Goal: Task Accomplishment & Management: Manage account settings

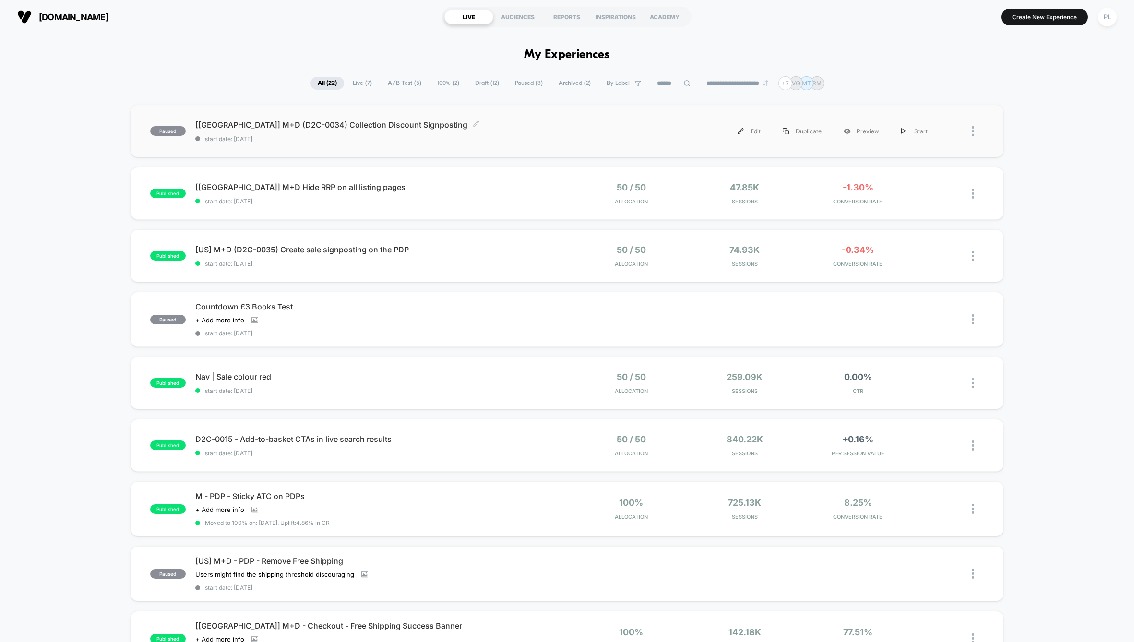
click at [516, 132] on div "[[GEOGRAPHIC_DATA]] M+D (D2C-0034) Collection Discount Signposting Click to edi…" at bounding box center [380, 131] width 371 height 23
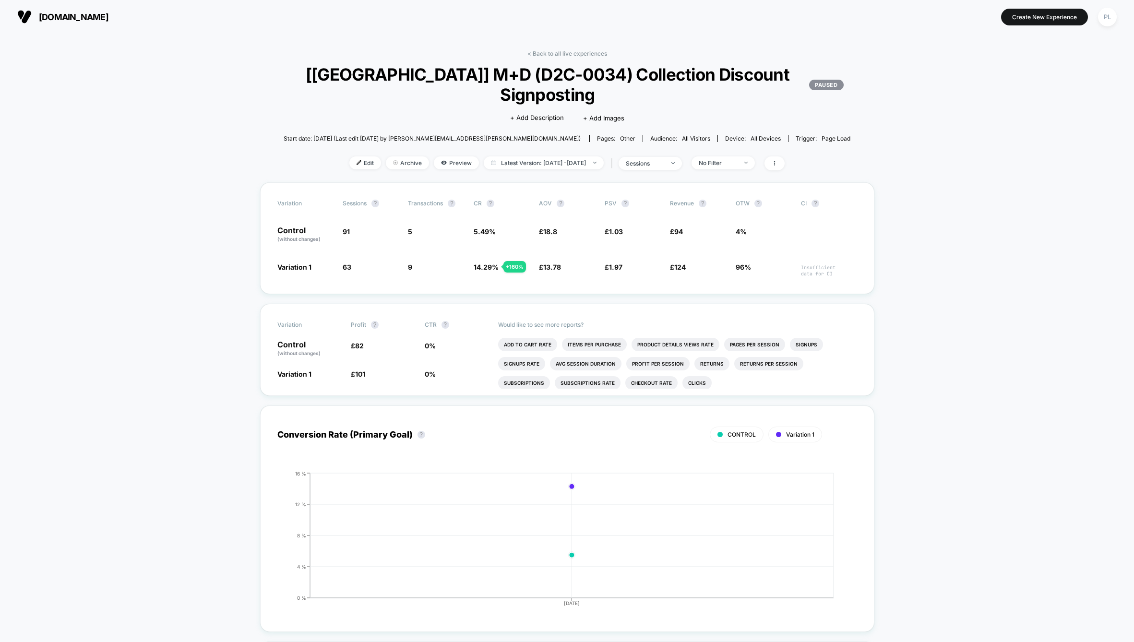
click at [67, 17] on span "[DOMAIN_NAME]" at bounding box center [74, 17] width 70 height 10
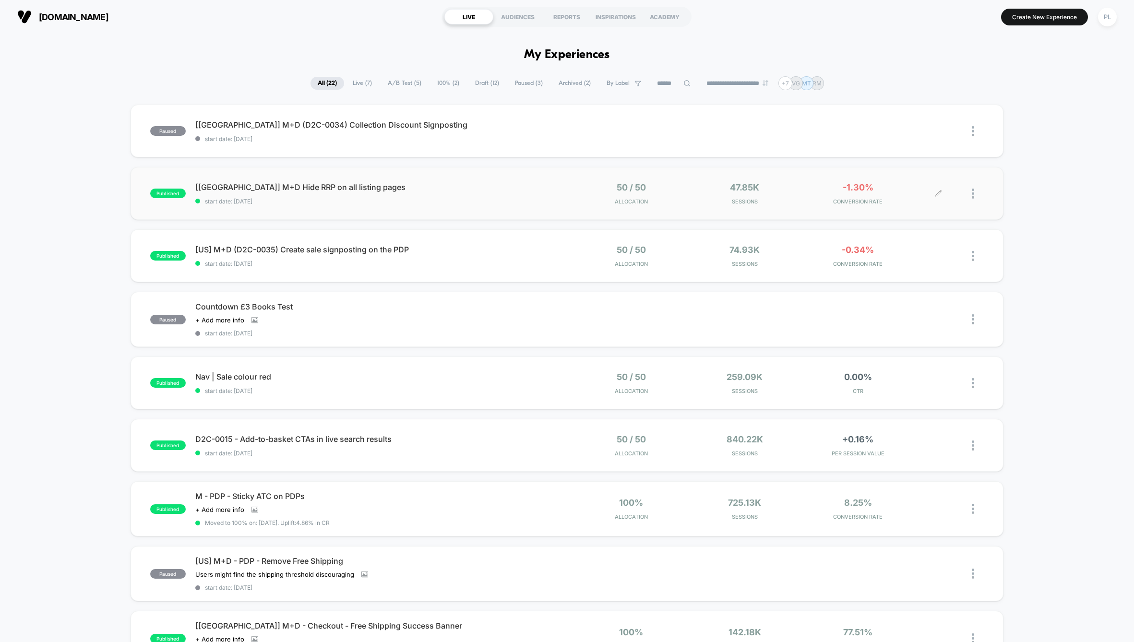
click at [974, 192] on div at bounding box center [978, 193] width 12 height 23
click at [914, 182] on div "Pause" at bounding box center [924, 183] width 86 height 22
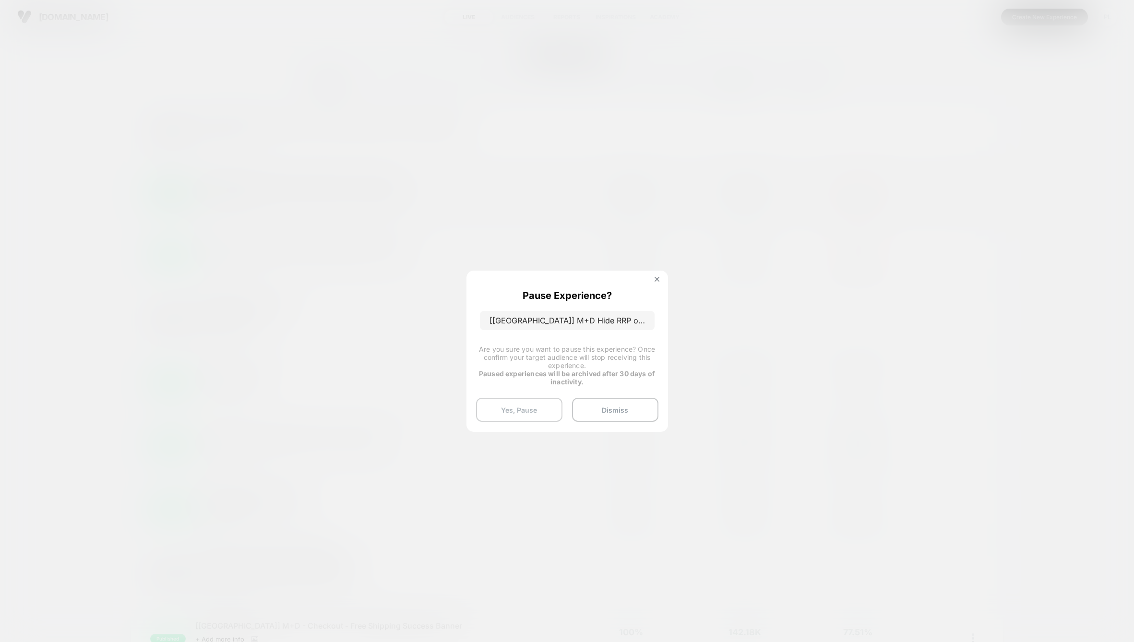
click at [518, 407] on button "Yes, Pause" at bounding box center [519, 410] width 86 height 24
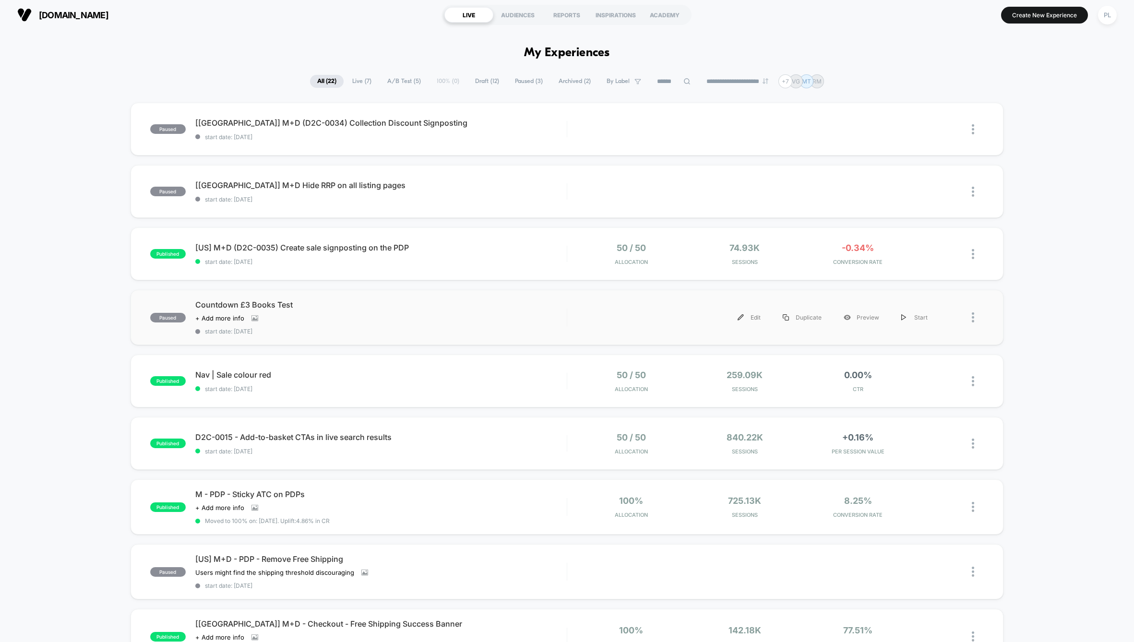
scroll to position [4, 0]
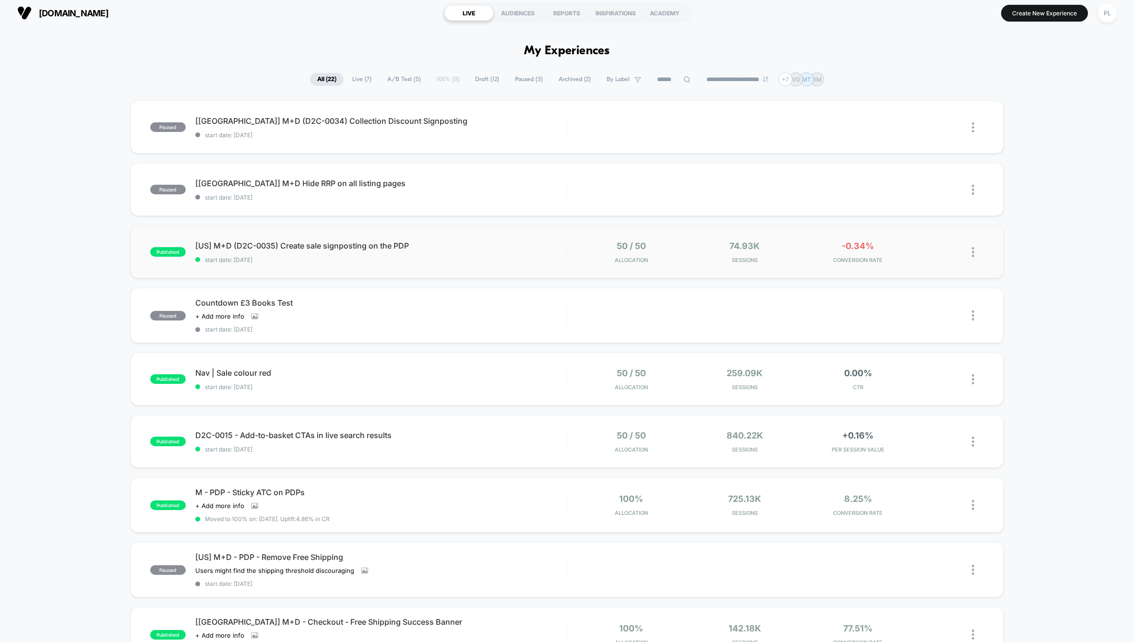
click at [972, 256] on img at bounding box center [973, 252] width 2 height 10
click at [57, 348] on div "paused [[GEOGRAPHIC_DATA]] M+D (D2C-0034) Collection Discount Signposting start…" at bounding box center [567, 502] width 1134 height 803
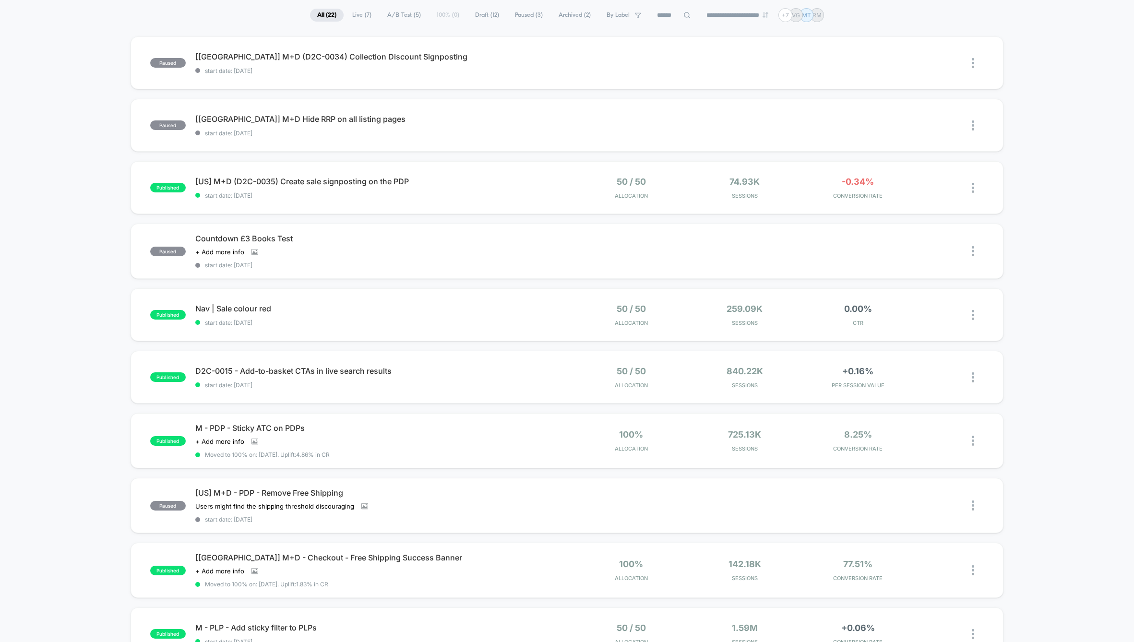
scroll to position [0, 0]
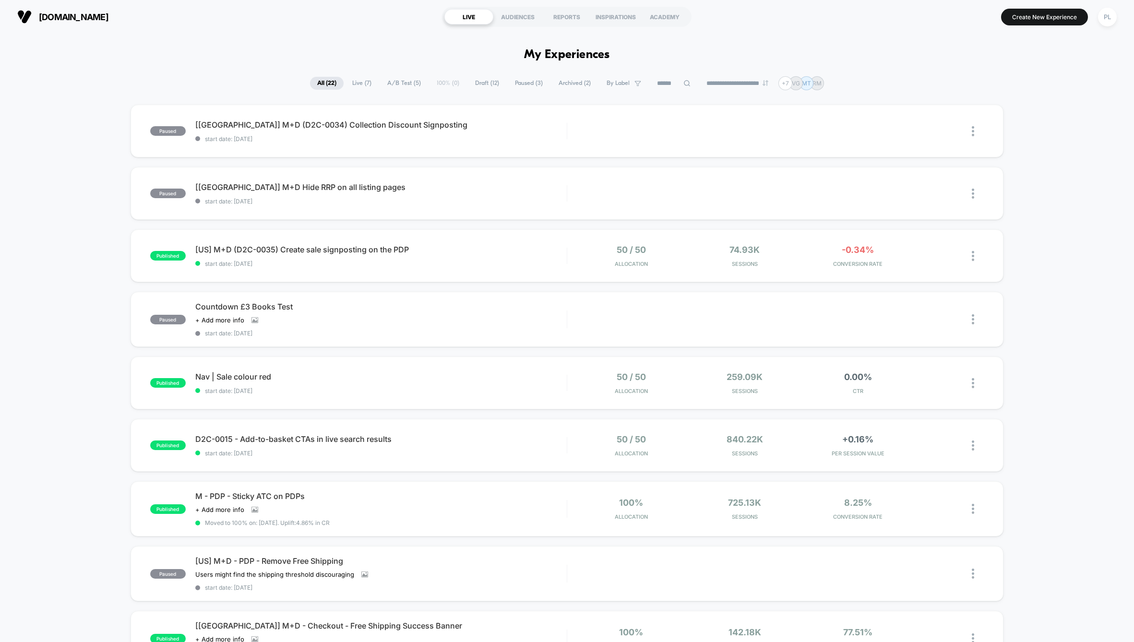
click at [360, 84] on span "Live ( 7 )" at bounding box center [362, 83] width 34 height 13
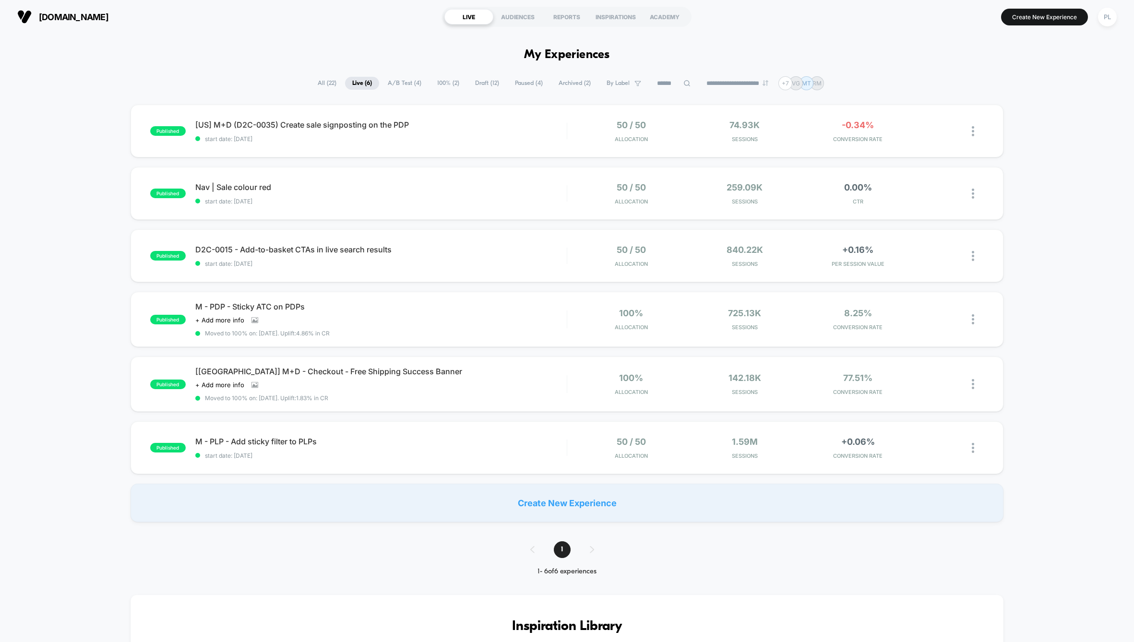
click at [311, 81] on span "All ( 22 )" at bounding box center [327, 83] width 33 height 13
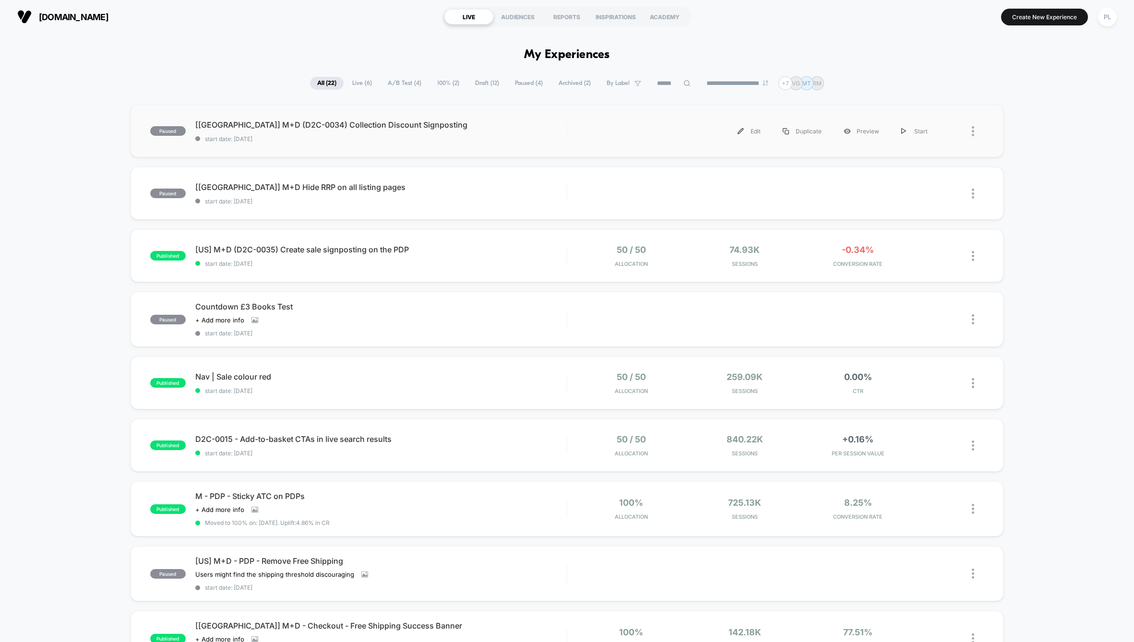
click at [157, 146] on div "paused [[GEOGRAPHIC_DATA]] M+D (D2C-0034) Collection Discount Signposting start…" at bounding box center [568, 131] width 874 height 53
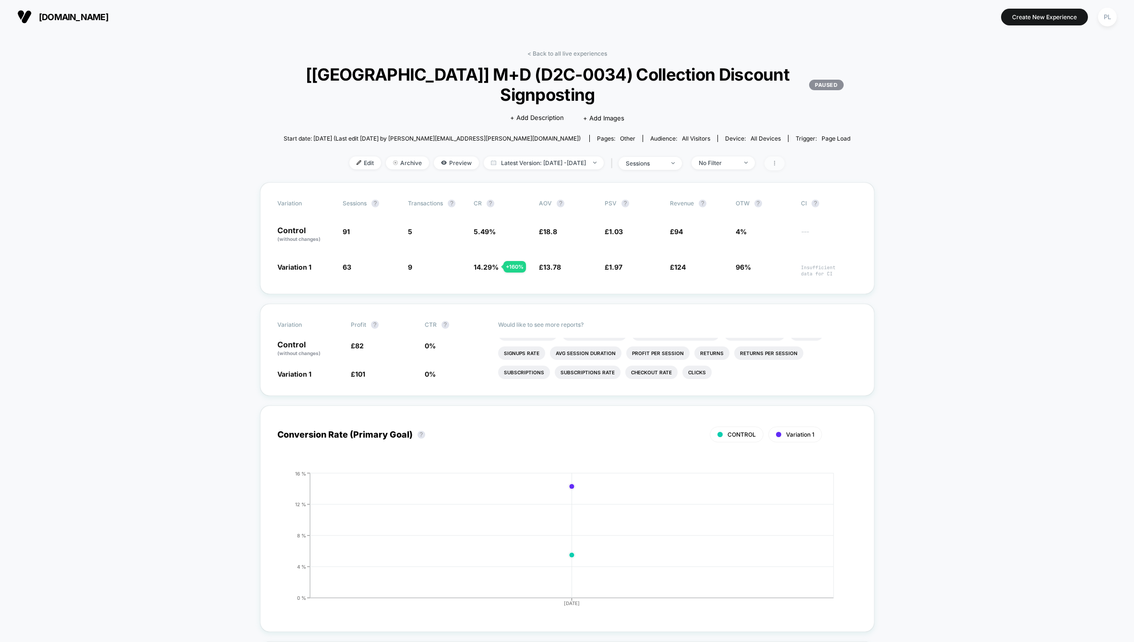
click at [785, 159] on span at bounding box center [775, 163] width 20 height 14
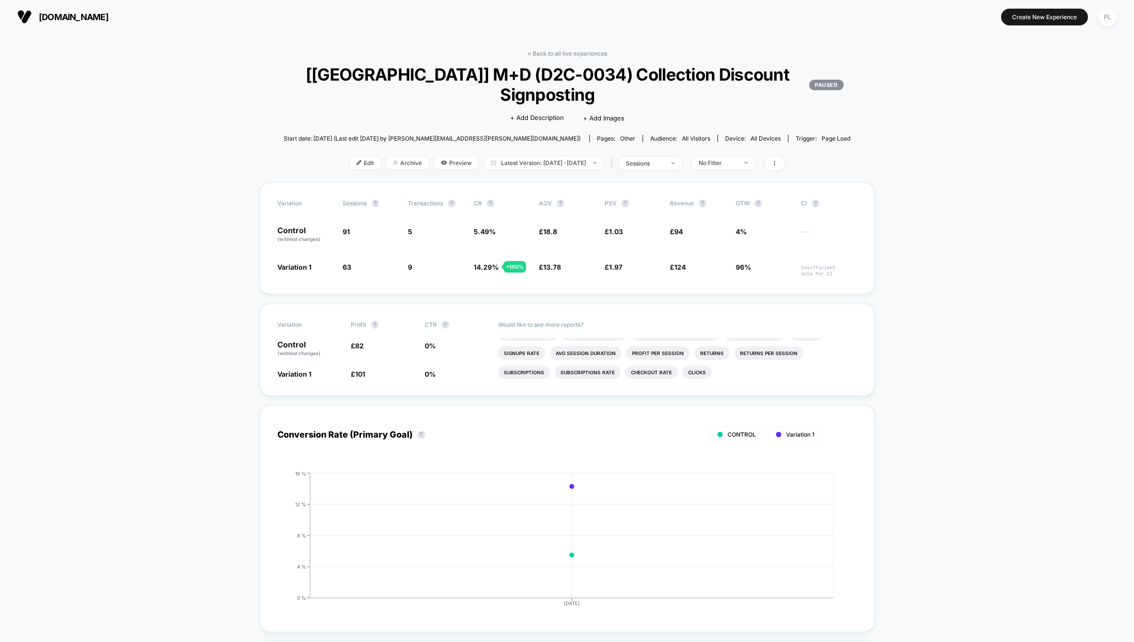
click at [427, 136] on span "Start date: [DATE] (Last edit [DATE] by [PERSON_NAME][EMAIL_ADDRESS][PERSON_NAM…" at bounding box center [432, 138] width 297 height 7
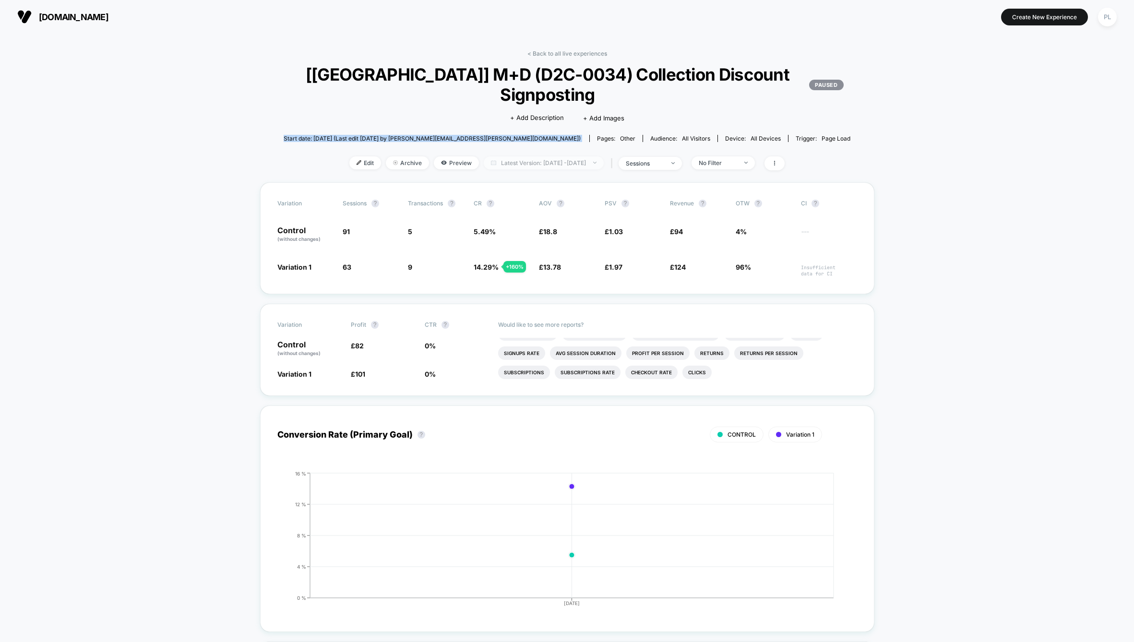
click at [604, 165] on span "Latest Version: [DATE] - [DATE]" at bounding box center [544, 162] width 120 height 13
click at [503, 194] on button "Latest Version (3 days)" at bounding box center [504, 193] width 84 height 9
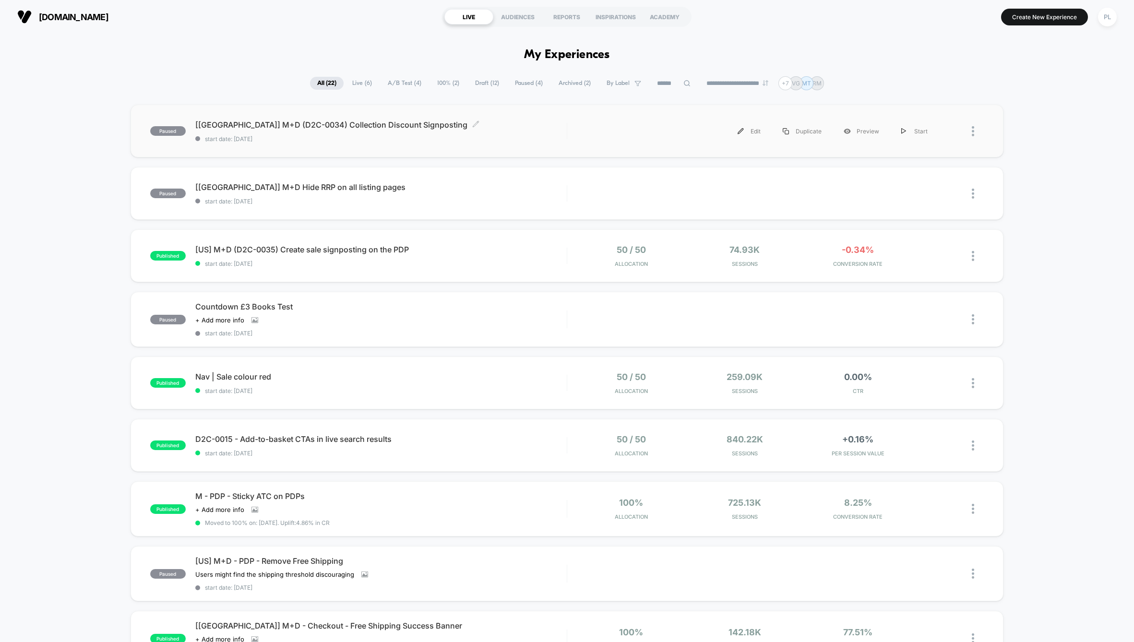
click at [295, 126] on span "[[GEOGRAPHIC_DATA]] M+D (D2C-0034) Collection Discount Signposting Click to edi…" at bounding box center [380, 125] width 371 height 10
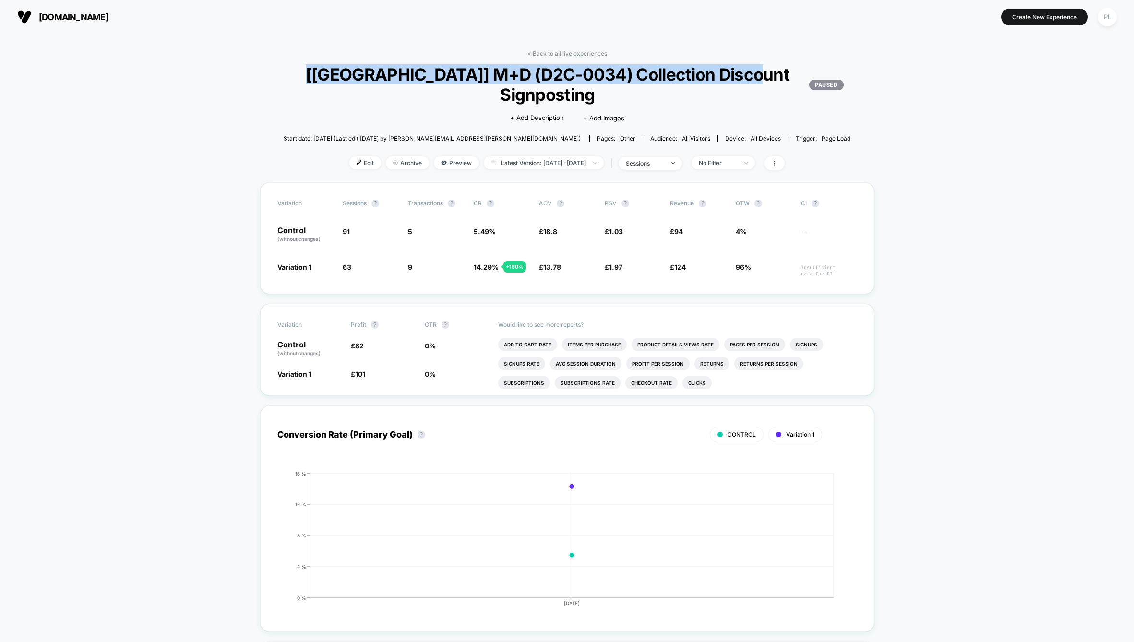
drag, startPoint x: 568, startPoint y: 93, endPoint x: 374, endPoint y: 66, distance: 195.2
click at [374, 66] on span "[[GEOGRAPHIC_DATA]] M+D (D2C-0034) Collection Discount Signposting PAUSED" at bounding box center [567, 84] width 553 height 40
copy span "[[GEOGRAPHIC_DATA]] M+D (D2C-0034) Collection Discount Signposting"
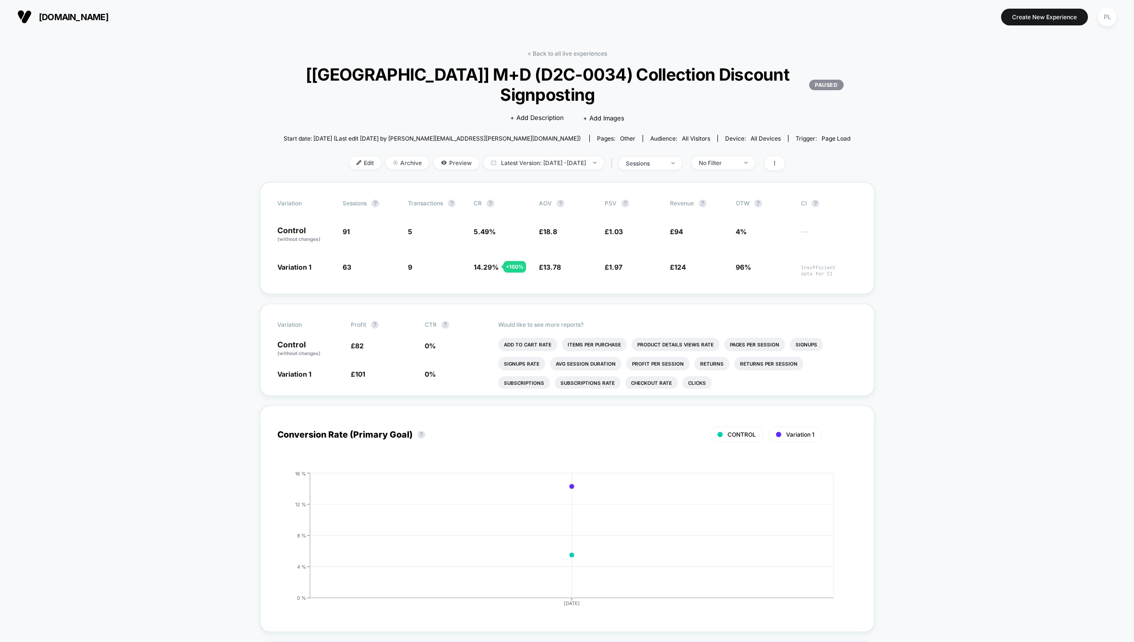
click at [785, 166] on span at bounding box center [775, 163] width 20 height 14
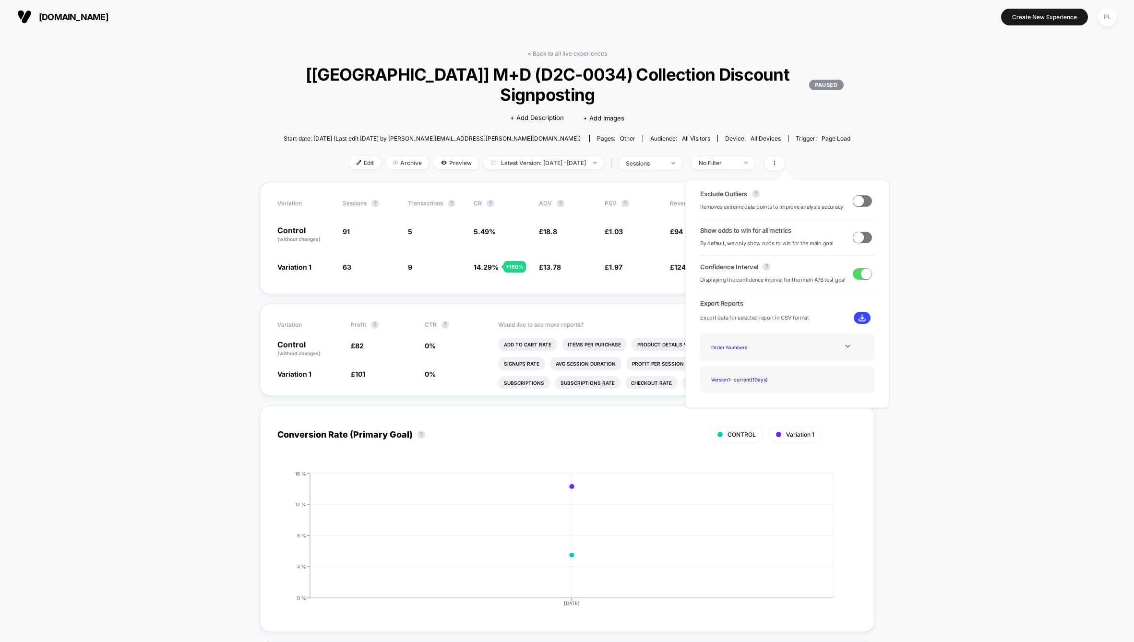
click at [856, 323] on button at bounding box center [862, 318] width 17 height 12
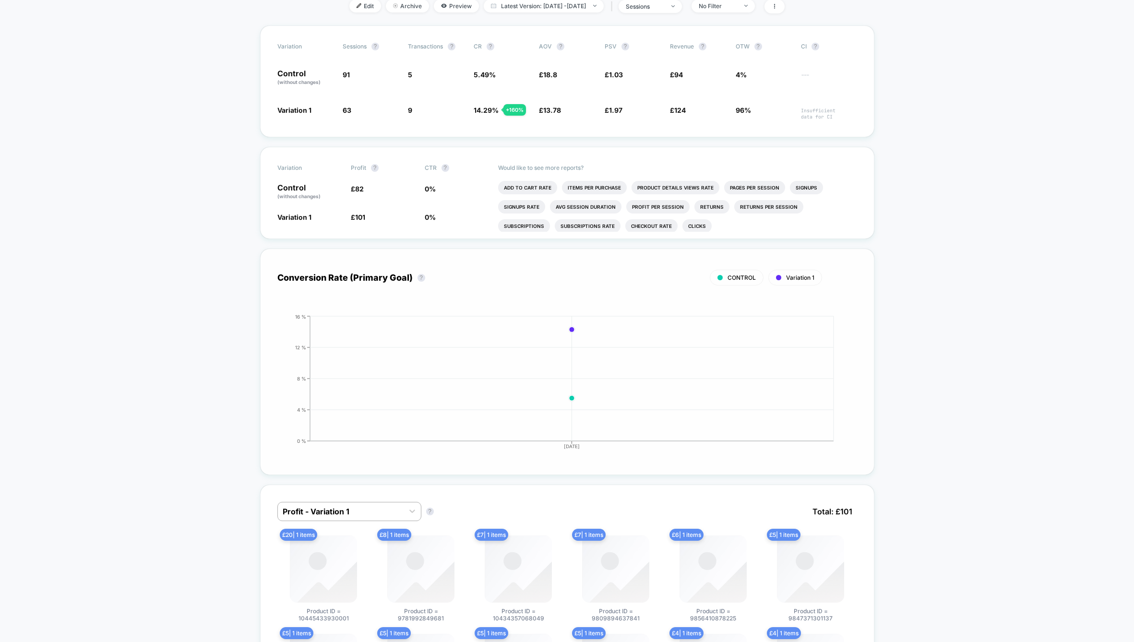
scroll to position [428, 0]
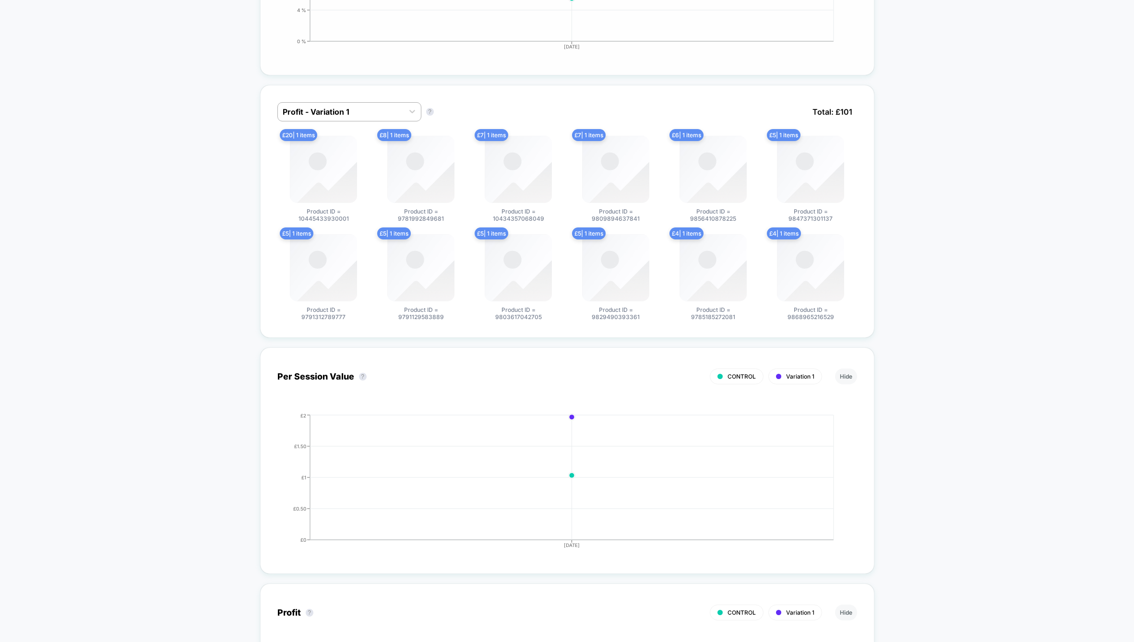
scroll to position [0, 0]
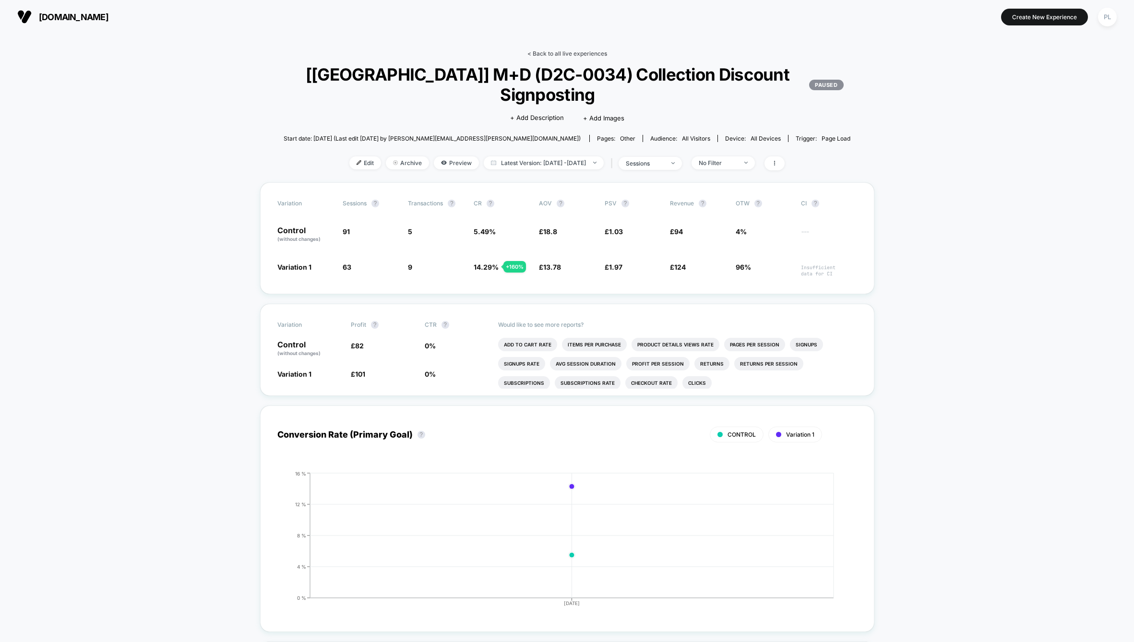
click at [552, 52] on link "< Back to all live experiences" at bounding box center [567, 53] width 80 height 7
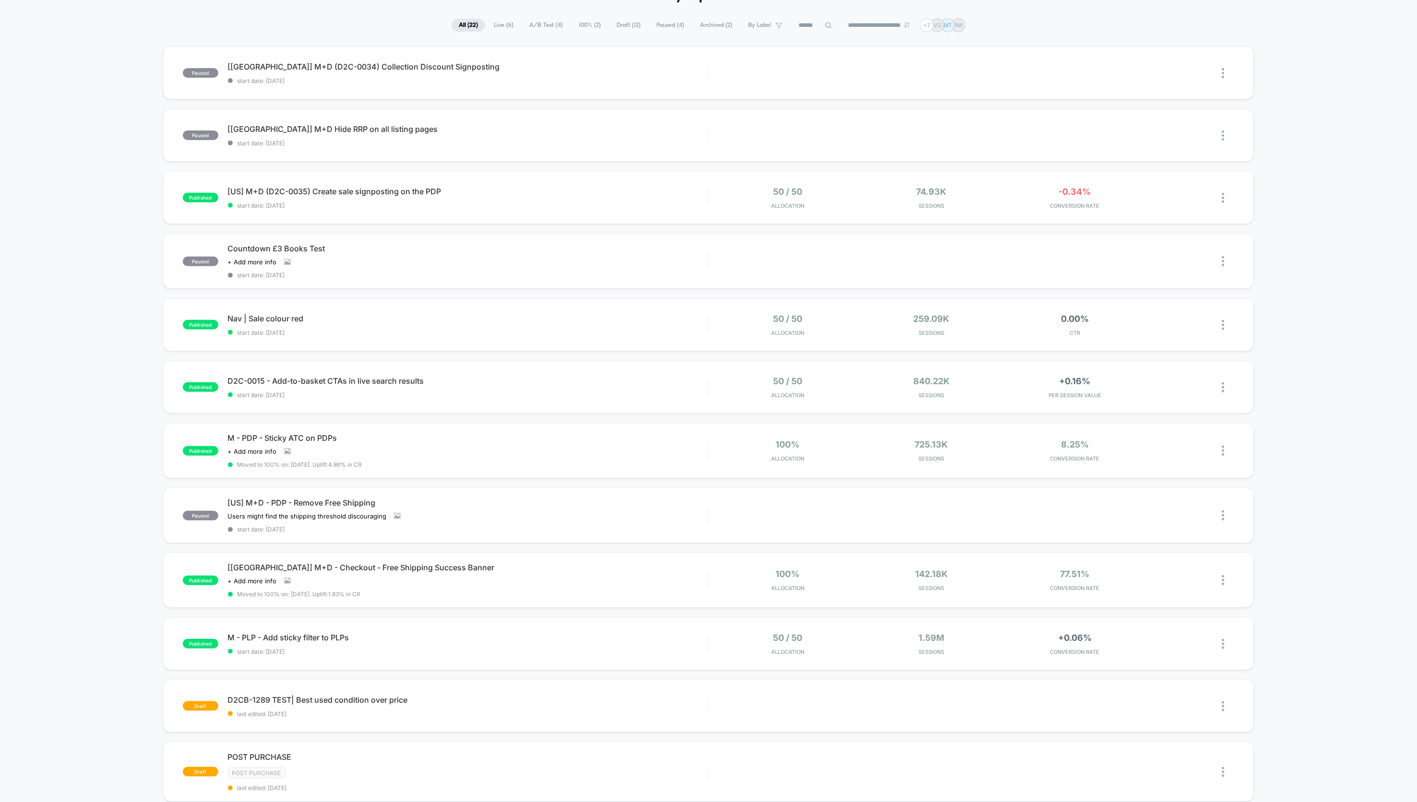
scroll to position [66, 0]
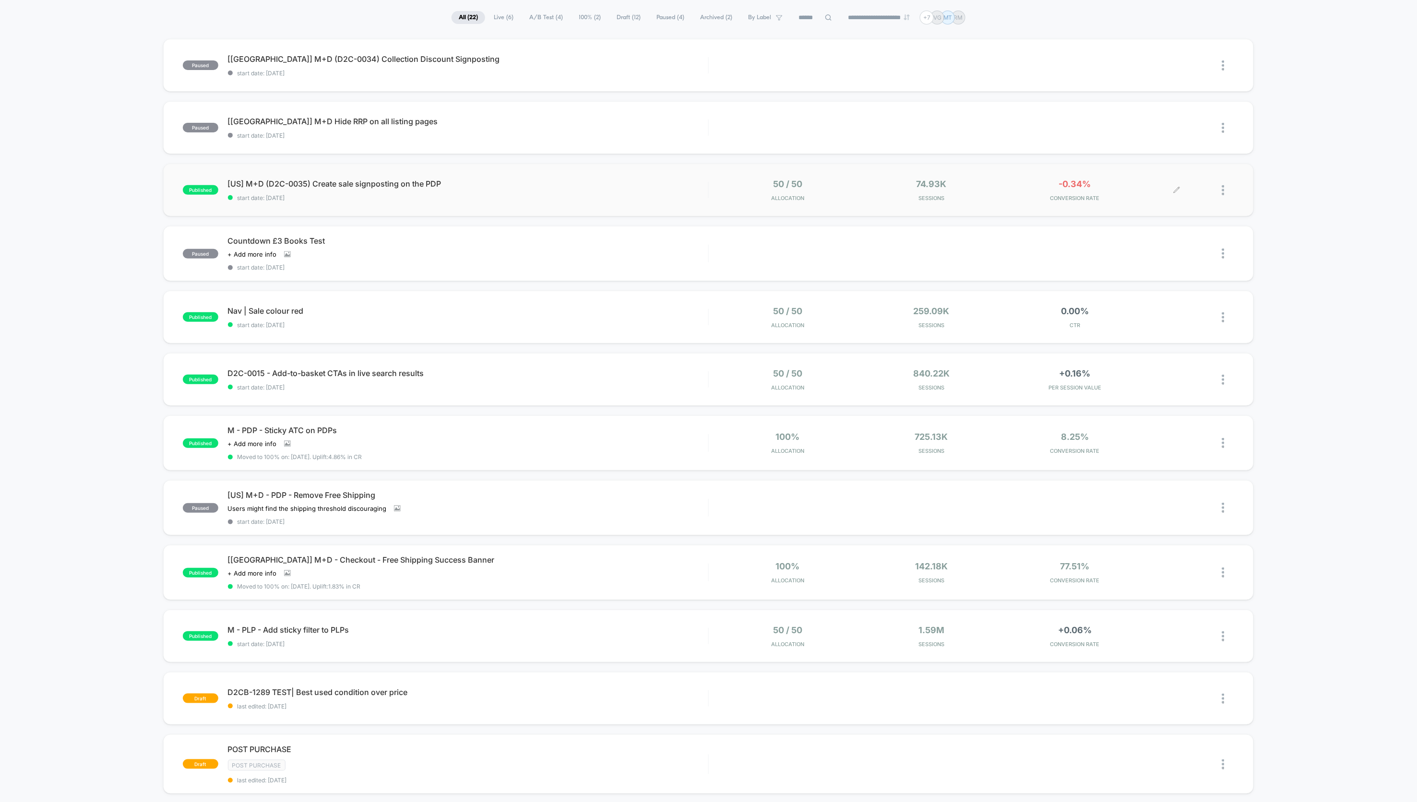
click at [1134, 191] on div at bounding box center [1228, 190] width 12 height 23
click at [1134, 181] on div "Pause" at bounding box center [1175, 180] width 86 height 22
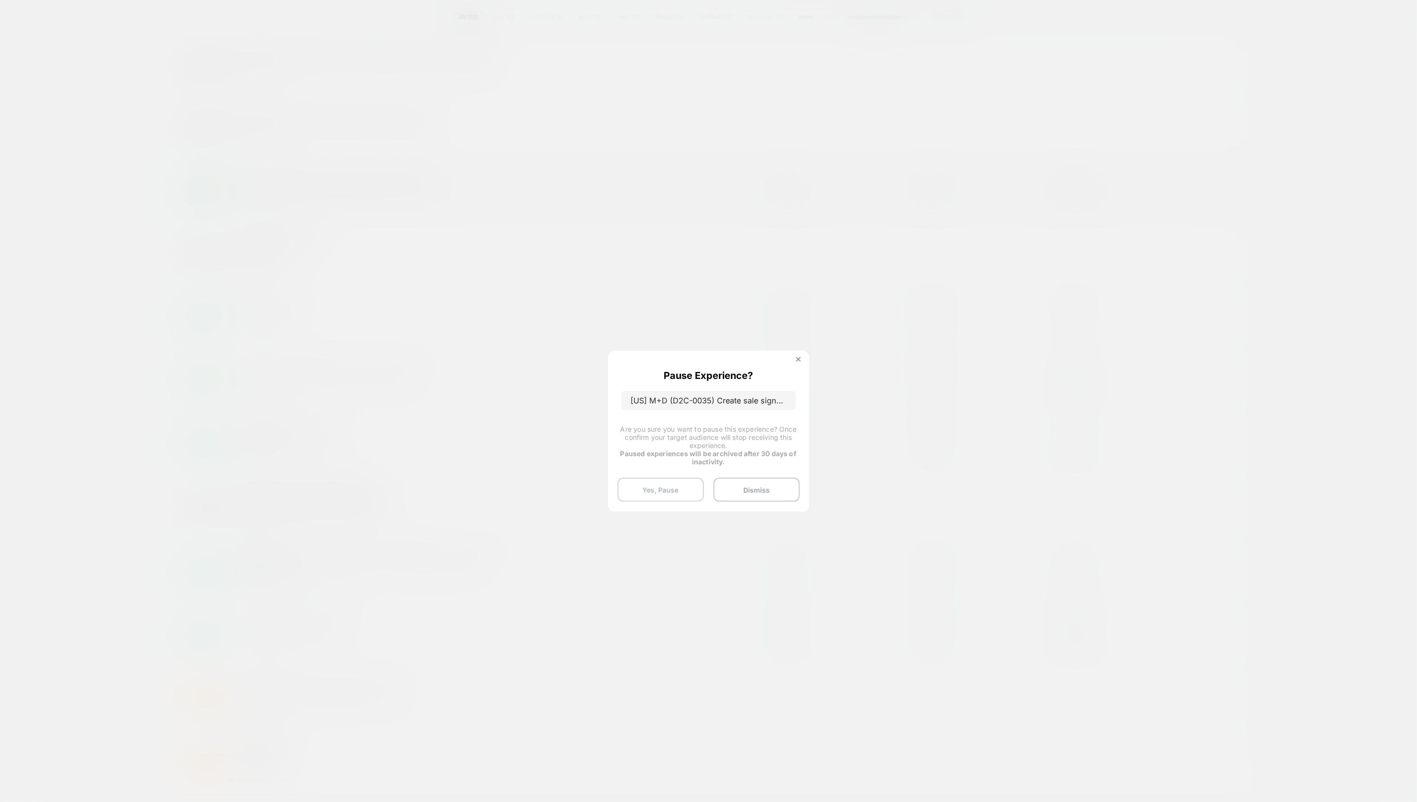
click at [636, 486] on button "Yes, Pause" at bounding box center [661, 490] width 86 height 24
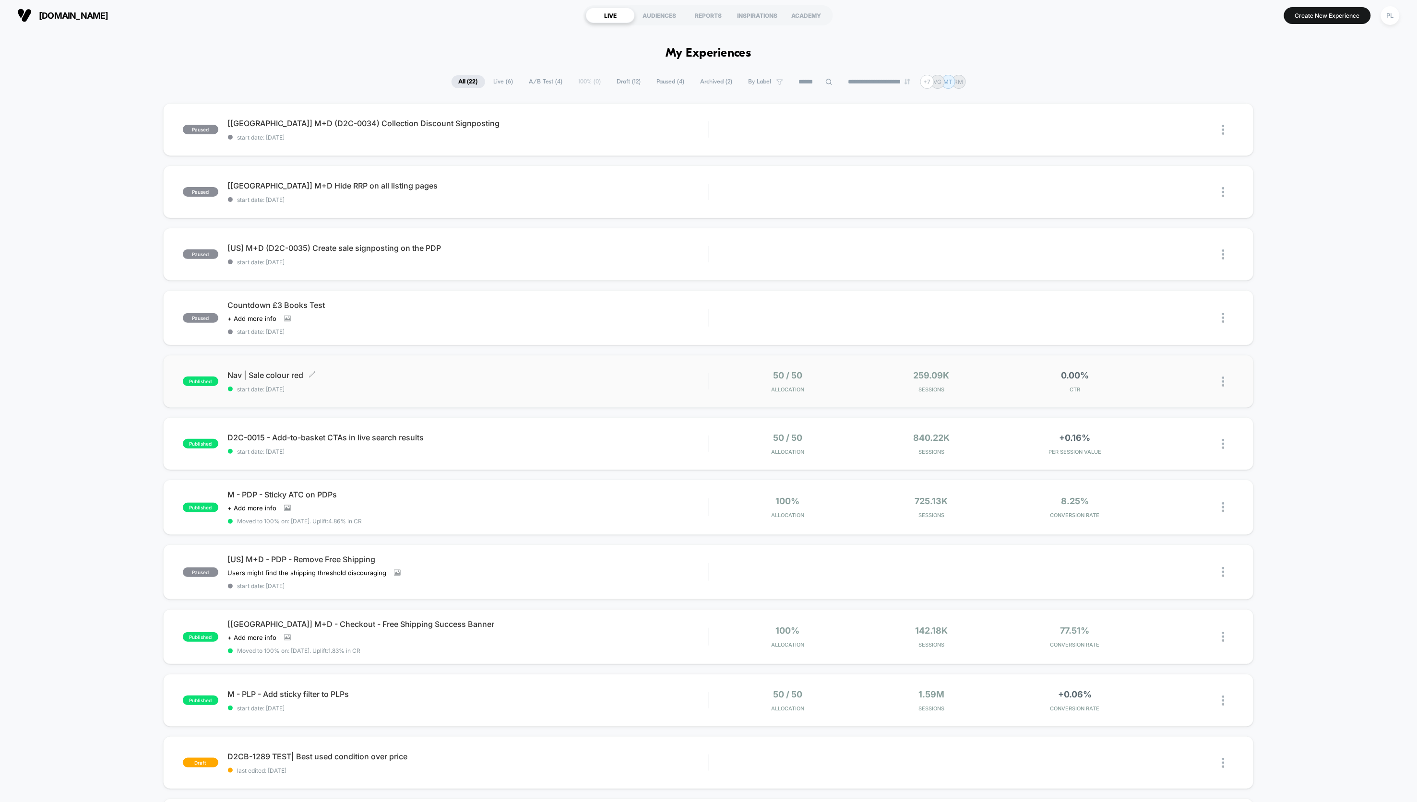
scroll to position [2, 0]
click at [1134, 382] on div at bounding box center [1228, 381] width 12 height 23
click at [1134, 371] on div "Pause" at bounding box center [1175, 370] width 86 height 22
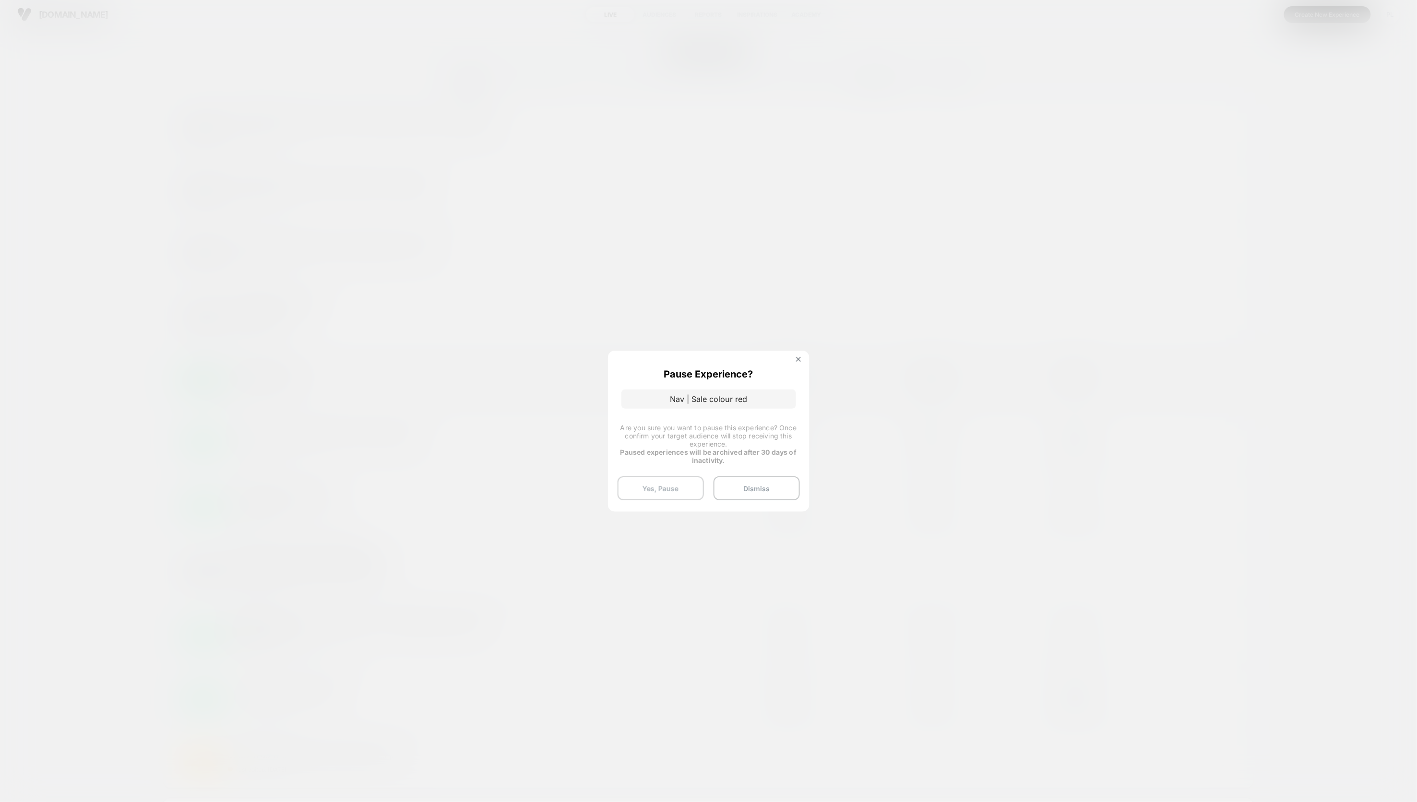
click at [673, 487] on button "Yes, Pause" at bounding box center [661, 489] width 86 height 24
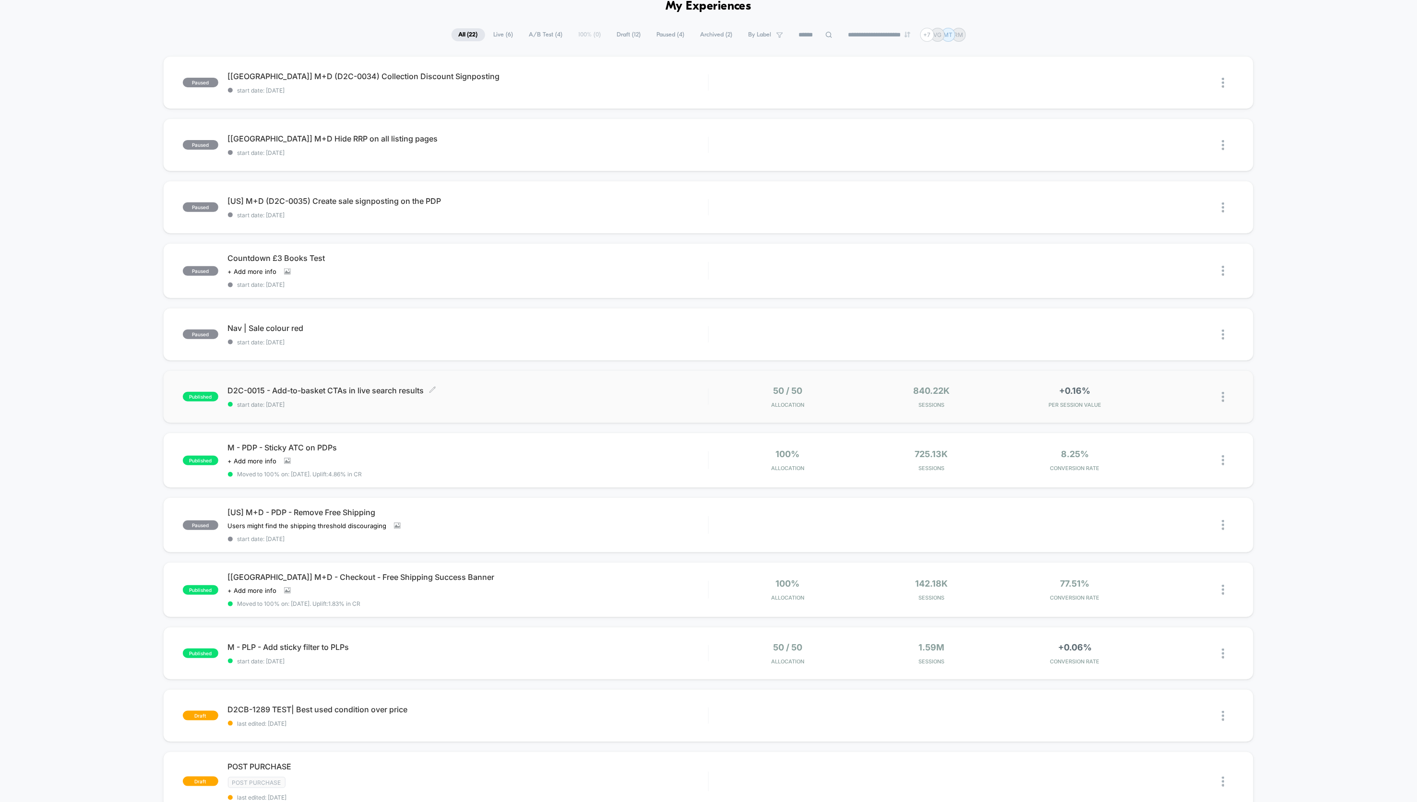
scroll to position [63, 0]
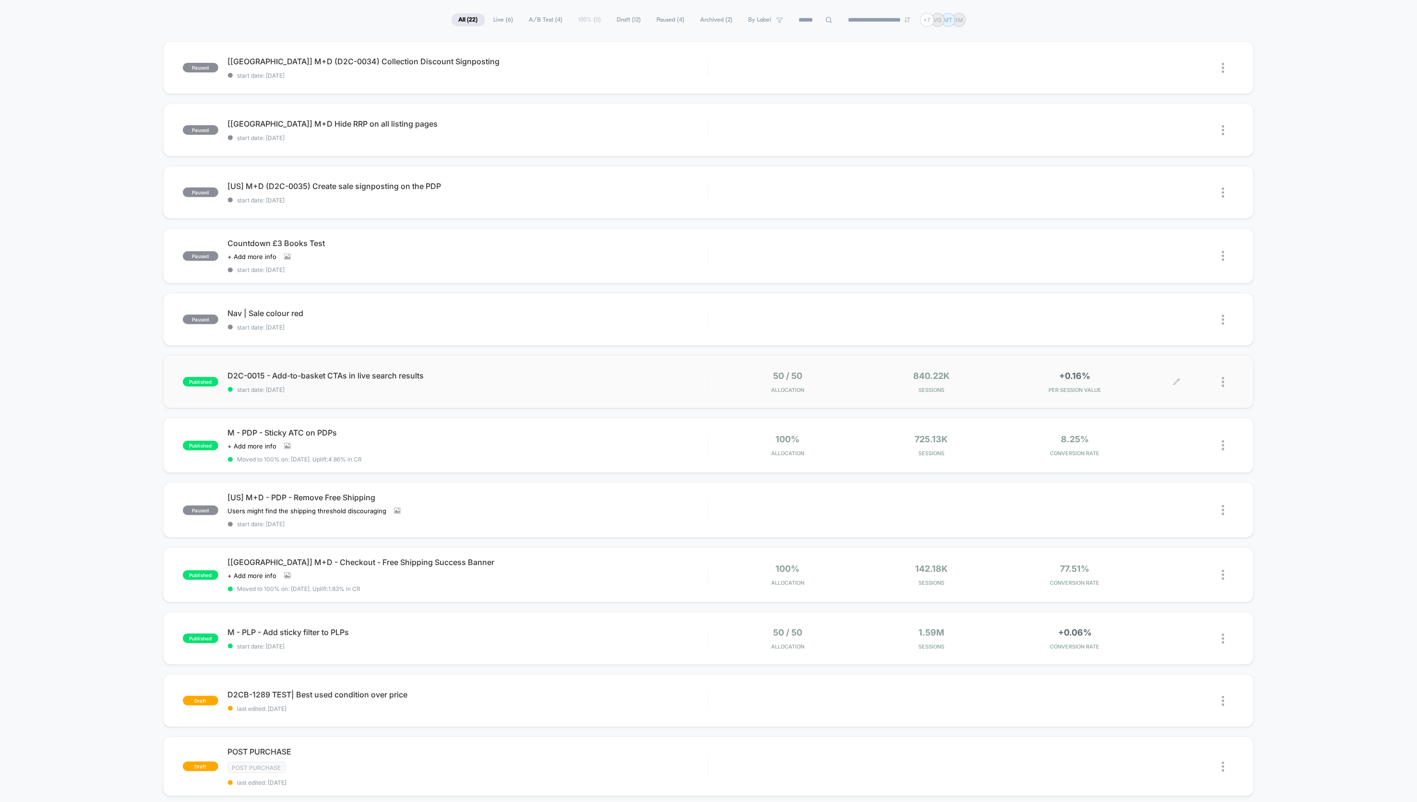
click at [1134, 380] on div at bounding box center [1228, 382] width 12 height 23
click at [1134, 370] on div "Pause" at bounding box center [1175, 371] width 86 height 22
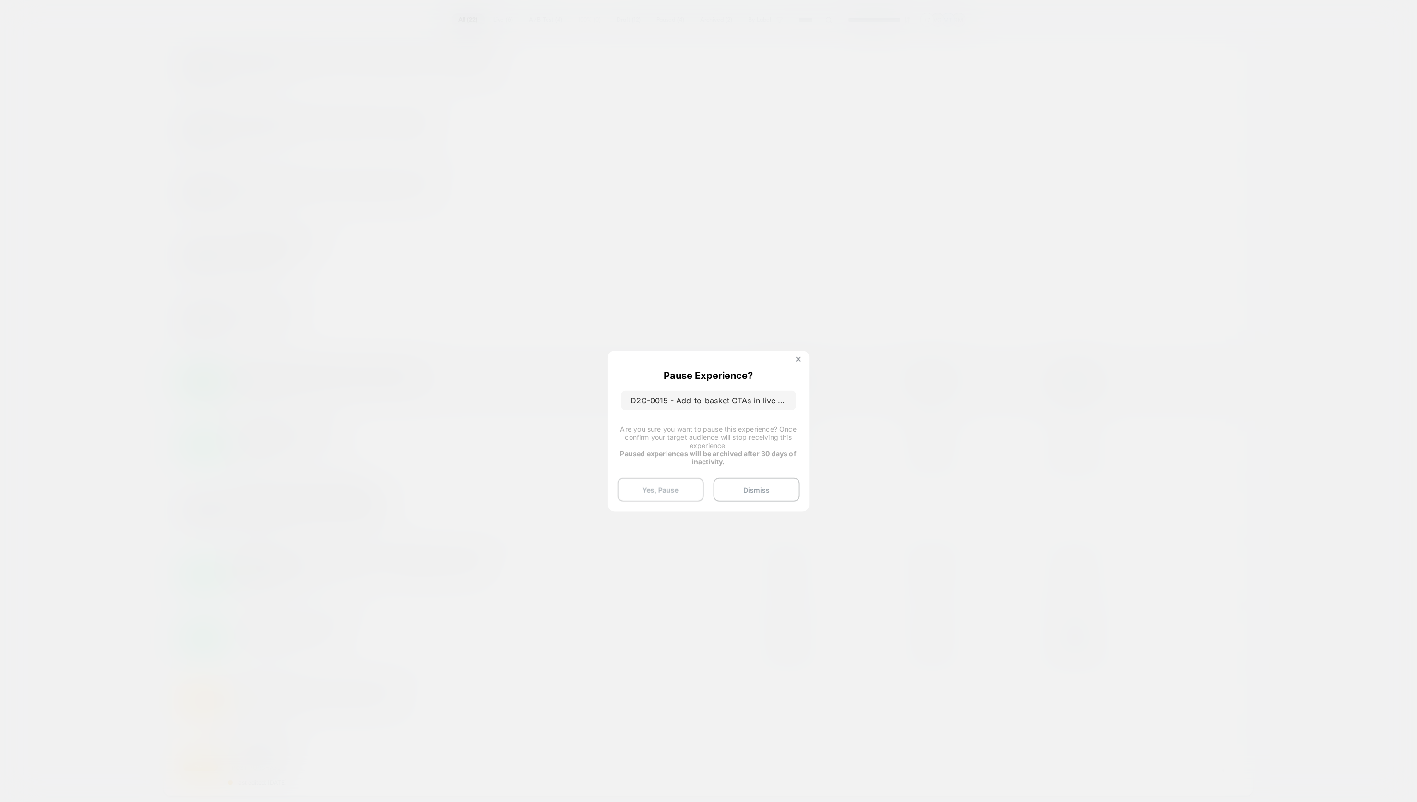
click at [640, 483] on button "Yes, Pause" at bounding box center [661, 490] width 86 height 24
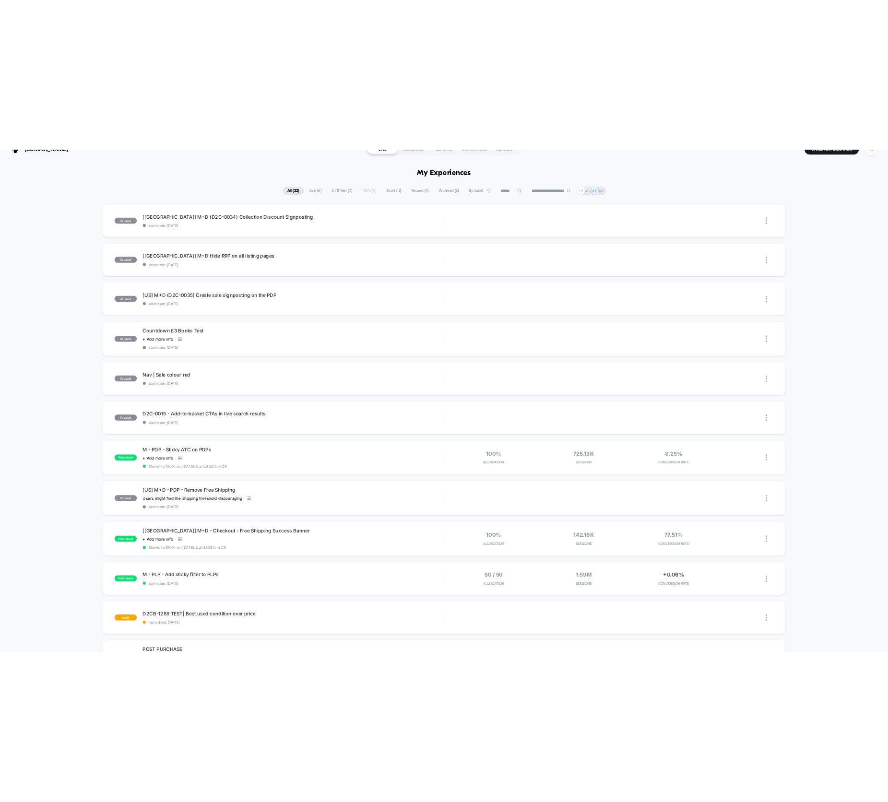
scroll to position [31, 0]
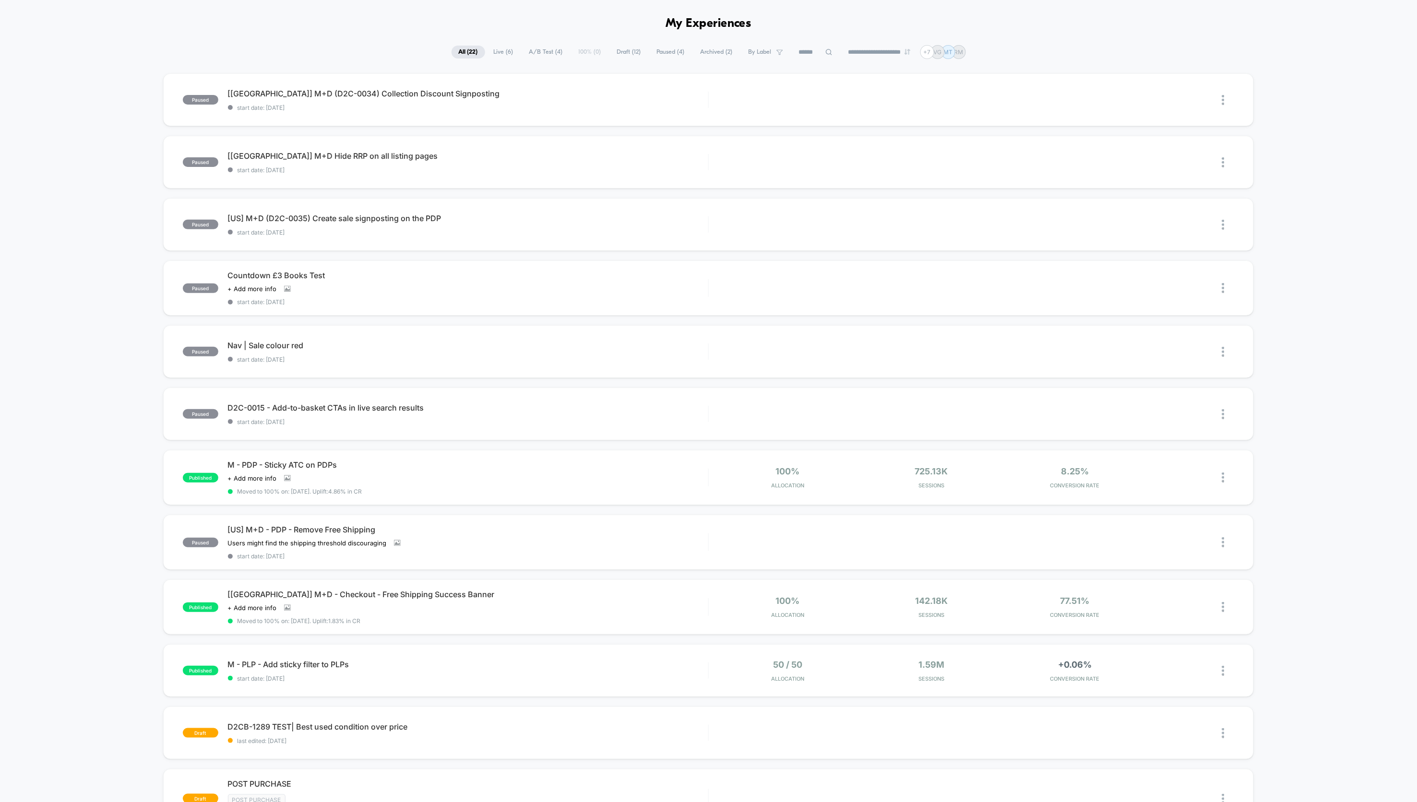
drag, startPoint x: 1414, startPoint y: 802, endPoint x: 1090, endPoint y: 810, distance: 325.0
click at [1090, 642] on html "**********" at bounding box center [708, 401] width 1417 height 802
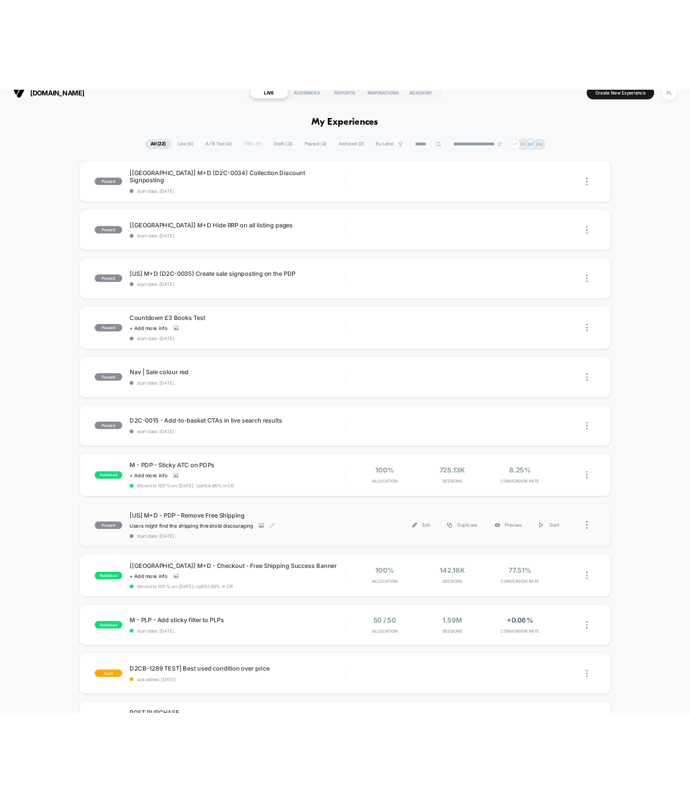
scroll to position [0, 0]
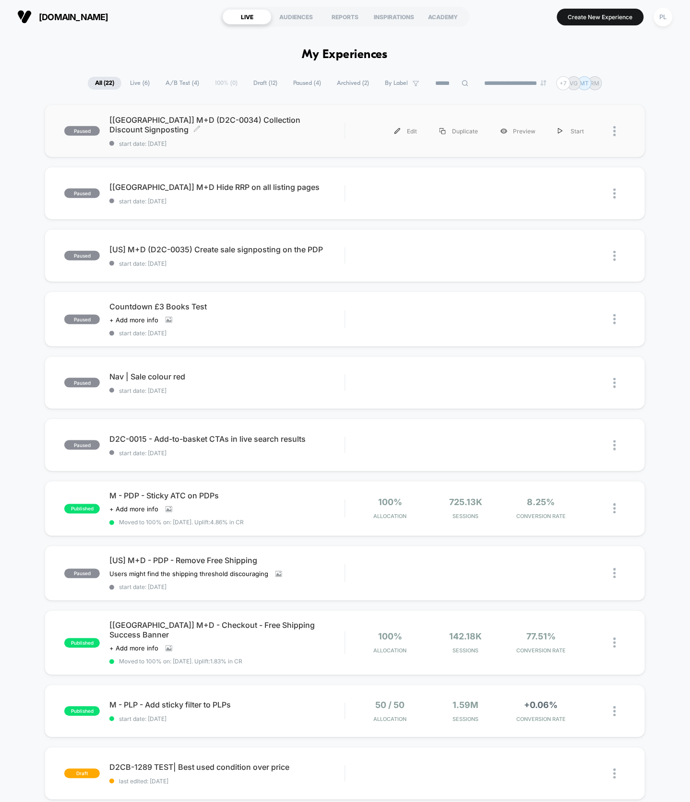
drag, startPoint x: 108, startPoint y: 123, endPoint x: 114, endPoint y: 123, distance: 6.7
click at [114, 123] on div "paused [[GEOGRAPHIC_DATA]] M+D (D2C-0034) Collection Discount Signposting Click…" at bounding box center [204, 131] width 280 height 32
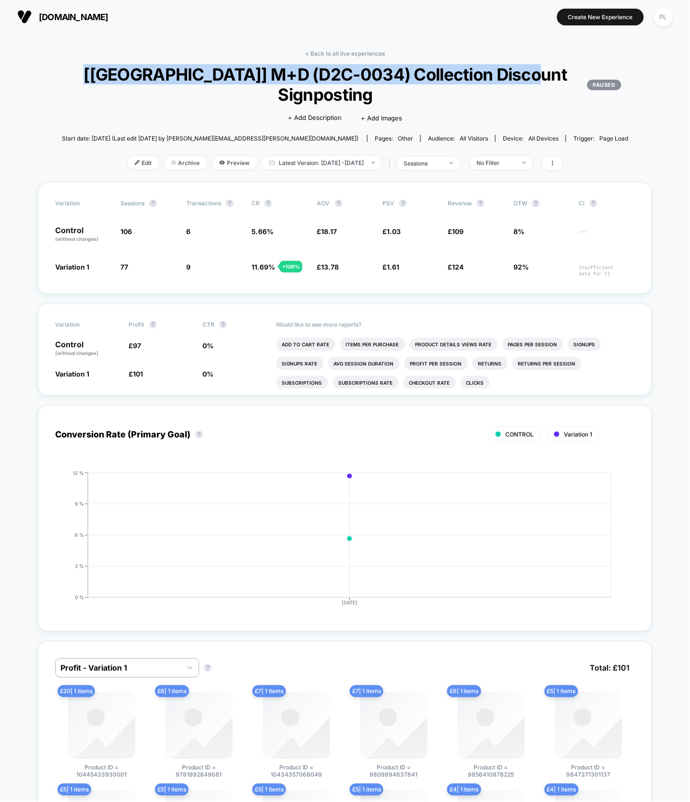
drag, startPoint x: 376, startPoint y: 92, endPoint x: 135, endPoint y: 72, distance: 242.2
click at [135, 72] on span "[[GEOGRAPHIC_DATA]] M+D (D2C-0034) Collection Discount Signposting PAUSED" at bounding box center [345, 84] width 553 height 40
copy span "[[GEOGRAPHIC_DATA]] M+D (D2C-0034) Collection Discount Signposting"
drag, startPoint x: 374, startPoint y: 96, endPoint x: 160, endPoint y: 76, distance: 215.5
click at [160, 76] on span "[[GEOGRAPHIC_DATA]] M+D (D2C-0034) Collection Discount Signposting PAUSED" at bounding box center [345, 84] width 553 height 40
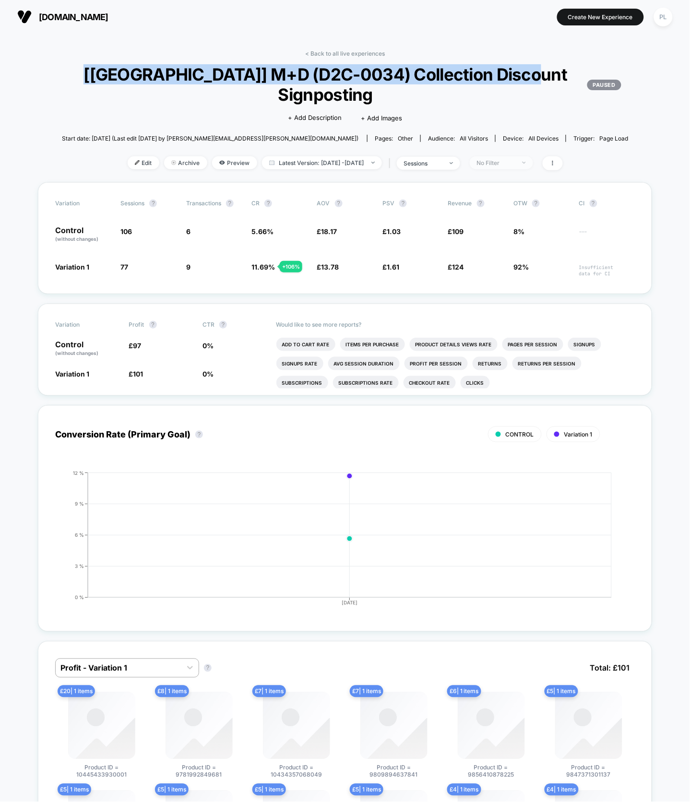
copy span "[[GEOGRAPHIC_DATA]] M+D (D2C-0034) Collection Discount Signposting"
